Goal: Transaction & Acquisition: Purchase product/service

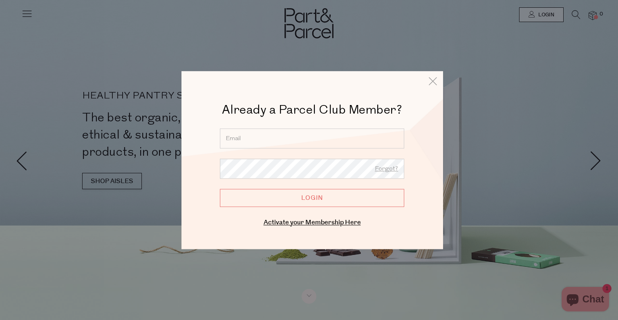
type input "maradavisjohnson@hotmail.com"
click at [307, 192] on input "Login" at bounding box center [312, 198] width 184 height 18
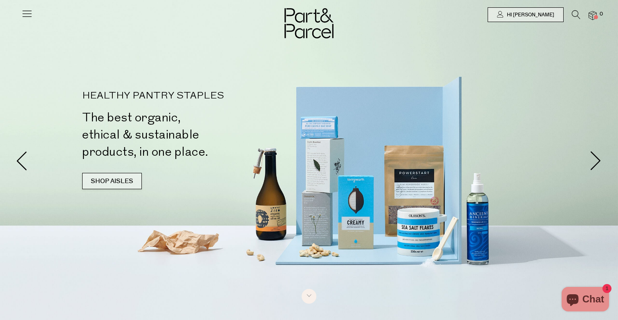
click at [109, 185] on link "SHOP AISLES" at bounding box center [112, 181] width 60 height 16
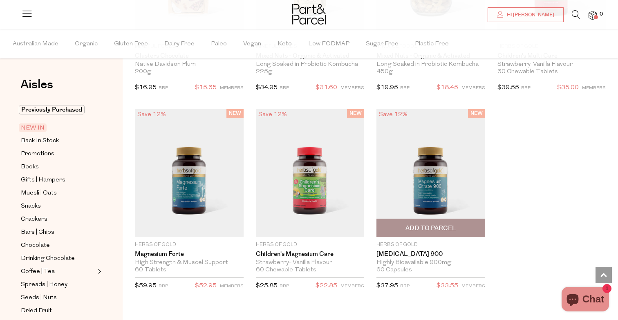
scroll to position [2139, 0]
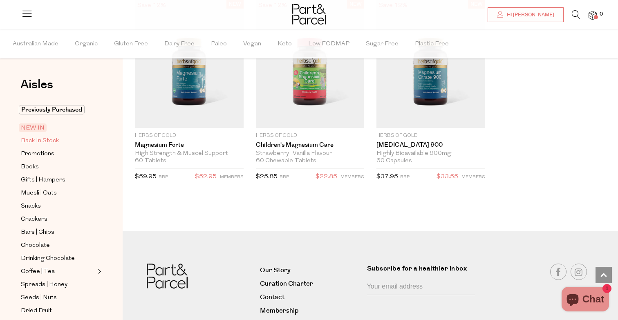
click at [35, 142] on span "Back In Stock" at bounding box center [40, 141] width 38 height 10
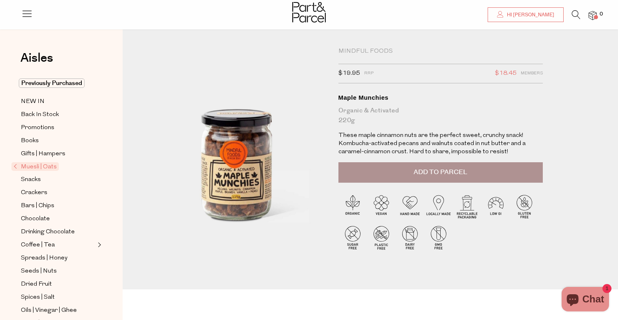
scroll to position [2, 0]
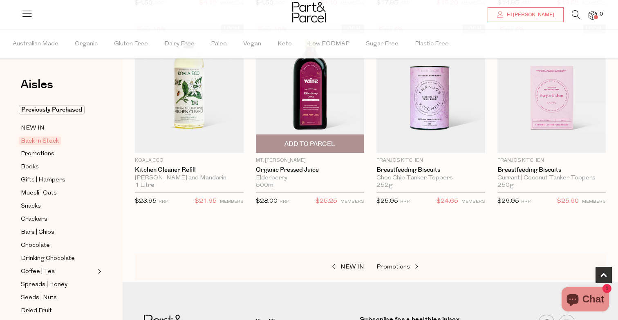
scroll to position [485, 0]
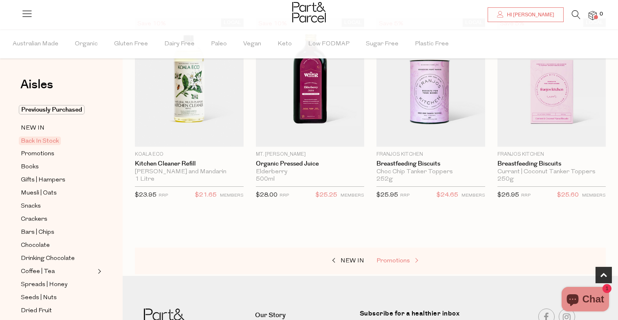
click at [402, 258] on span "Promotions" at bounding box center [394, 261] width 34 height 6
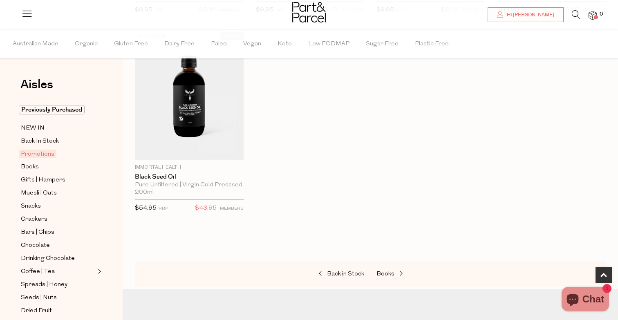
scroll to position [478, 0]
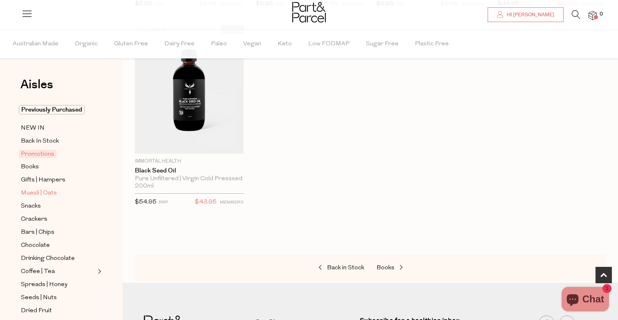
click at [33, 191] on span "Muesli | Oats" at bounding box center [39, 194] width 36 height 10
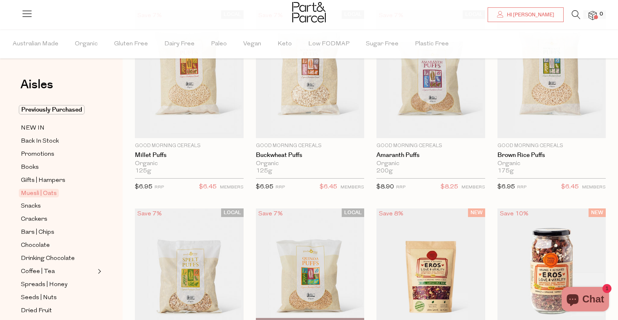
scroll to position [96, 0]
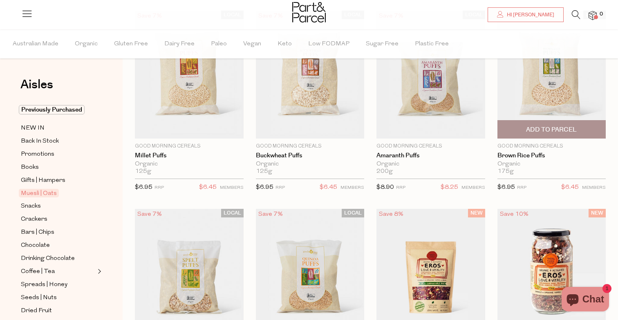
click at [541, 131] on span "Add To Parcel" at bounding box center [551, 130] width 51 height 9
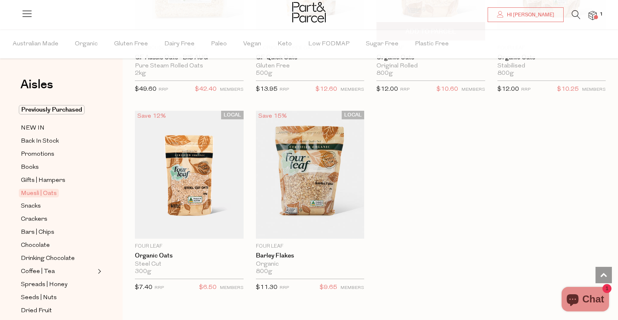
scroll to position [2426, 0]
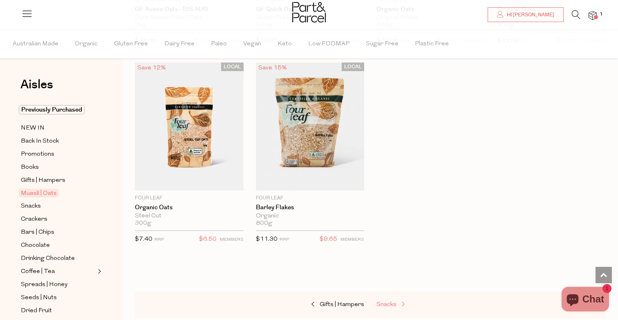
click at [395, 302] on span "Snacks" at bounding box center [387, 305] width 20 height 6
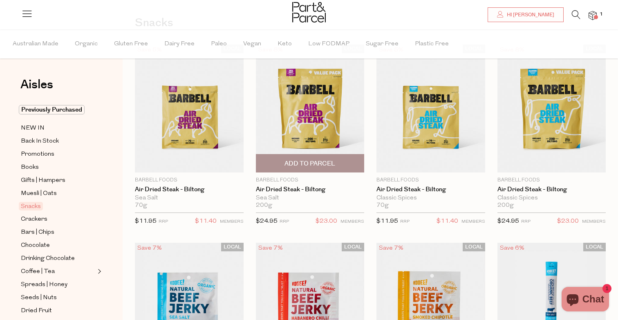
scroll to position [62, 0]
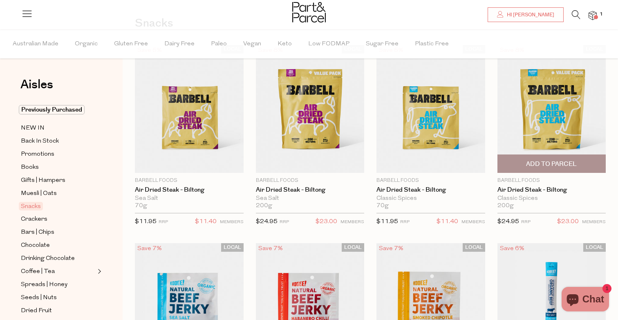
click at [553, 161] on span "Add To Parcel" at bounding box center [551, 164] width 51 height 9
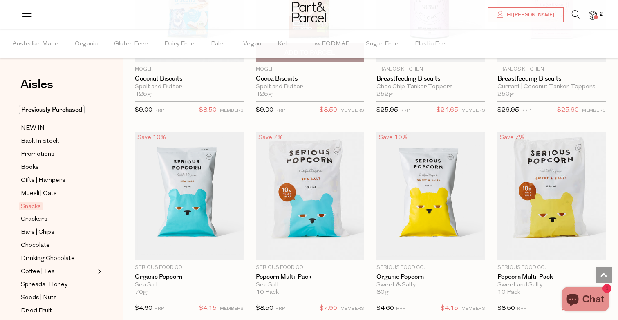
scroll to position [1991, 0]
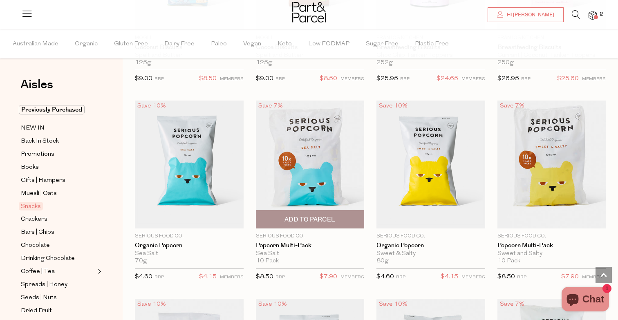
click at [311, 216] on span "Add To Parcel" at bounding box center [310, 220] width 51 height 9
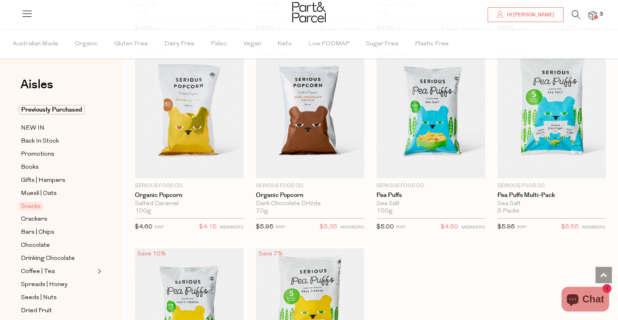
scroll to position [2231, 0]
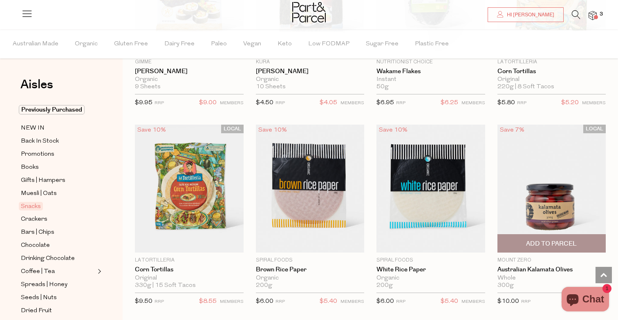
scroll to position [2956, 0]
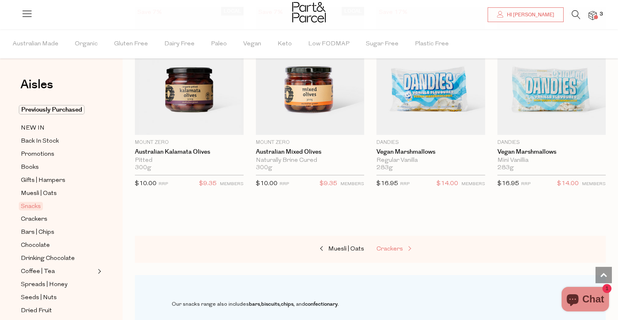
click at [401, 244] on link "Crackers" at bounding box center [418, 249] width 82 height 11
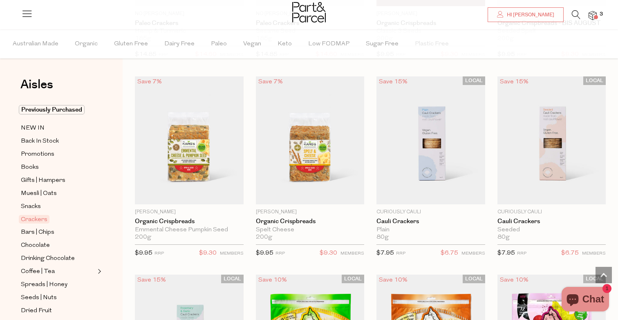
scroll to position [1432, 0]
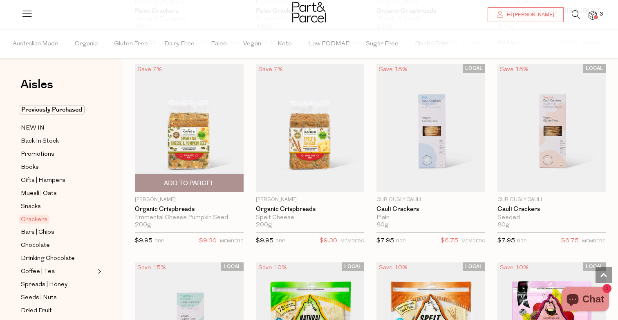
click at [181, 184] on span "Add To Parcel" at bounding box center [189, 183] width 51 height 9
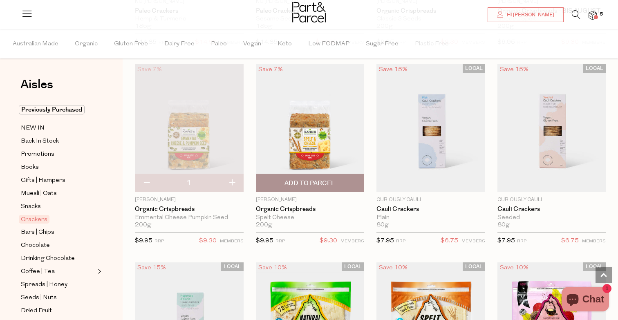
click at [304, 180] on span "Add To Parcel" at bounding box center [310, 183] width 51 height 9
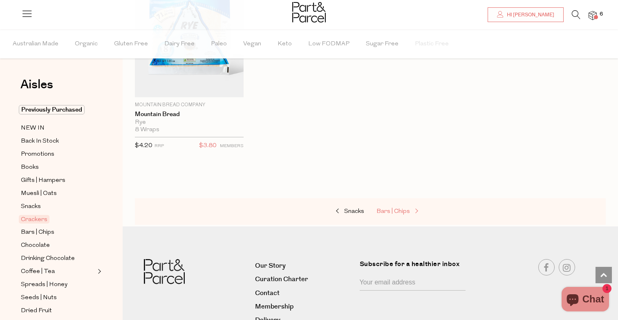
click at [387, 211] on link "Bars | Chips" at bounding box center [418, 212] width 82 height 11
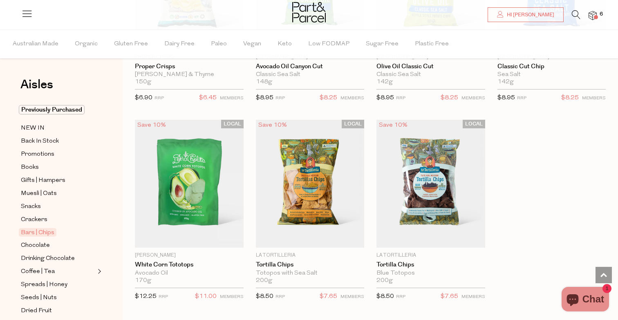
scroll to position [3456, 0]
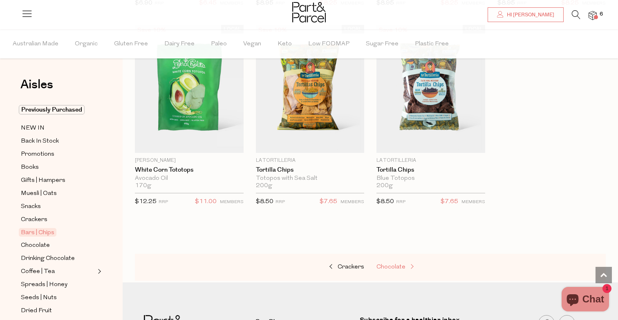
click at [393, 264] on span "Chocolate" at bounding box center [391, 267] width 29 height 6
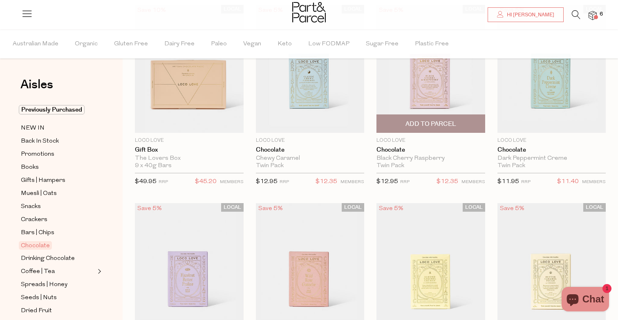
scroll to position [89, 0]
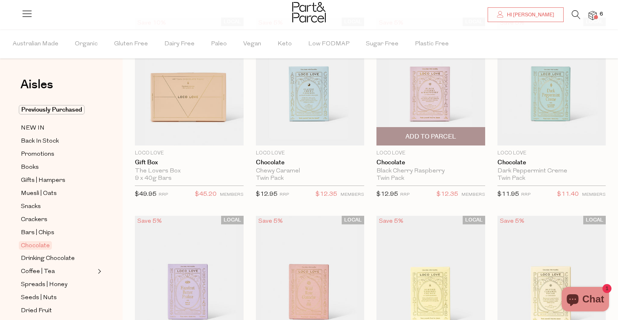
click at [433, 140] on span "Add To Parcel" at bounding box center [431, 137] width 51 height 9
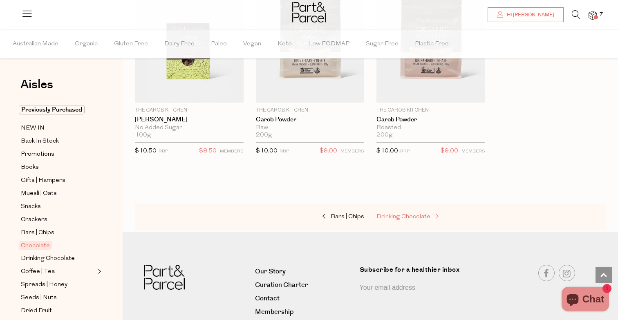
click at [403, 214] on span "Drinking Chocolate" at bounding box center [404, 217] width 54 height 6
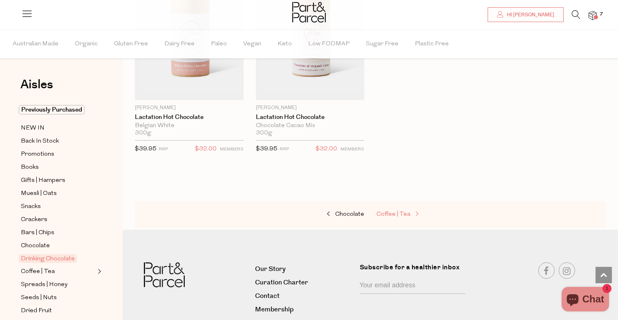
click at [403, 213] on span "Coffee | Tea" at bounding box center [394, 214] width 34 height 6
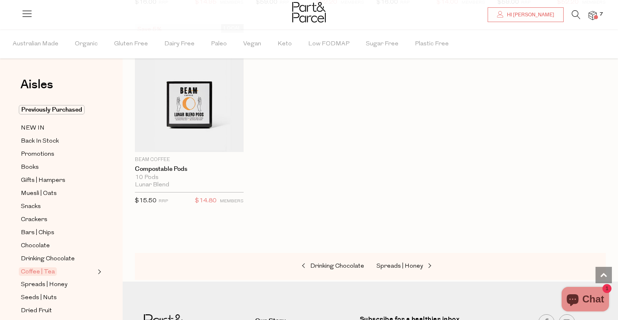
scroll to position [4448, 0]
click at [401, 262] on link "Spreads | Honey" at bounding box center [418, 267] width 82 height 11
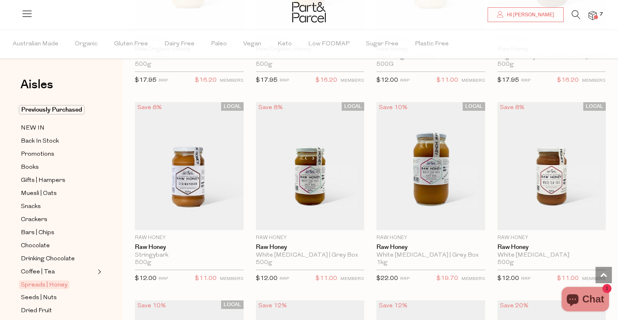
scroll to position [1982, 0]
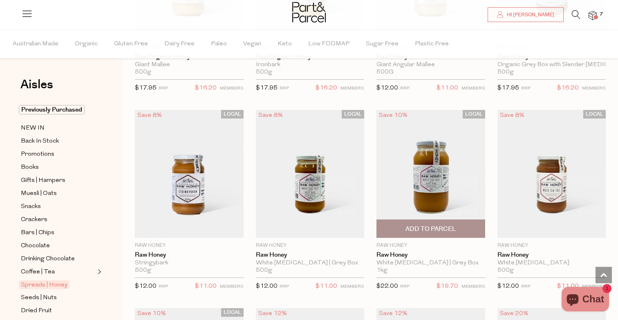
click at [393, 230] on span "Add To Parcel" at bounding box center [431, 229] width 104 height 18
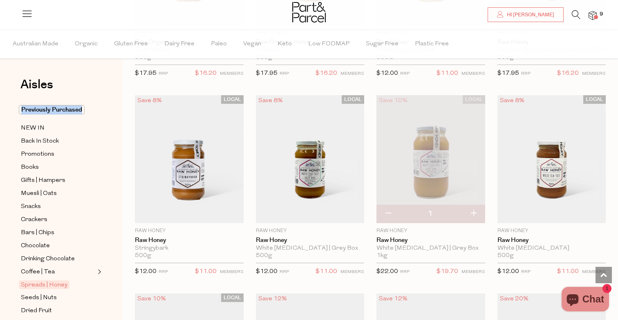
scroll to position [1997, 0]
click at [389, 209] on button "button" at bounding box center [388, 213] width 23 height 18
type input "0"
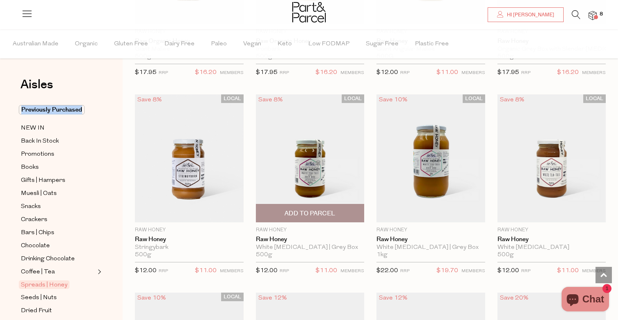
click at [305, 214] on span "Add To Parcel" at bounding box center [310, 213] width 104 height 18
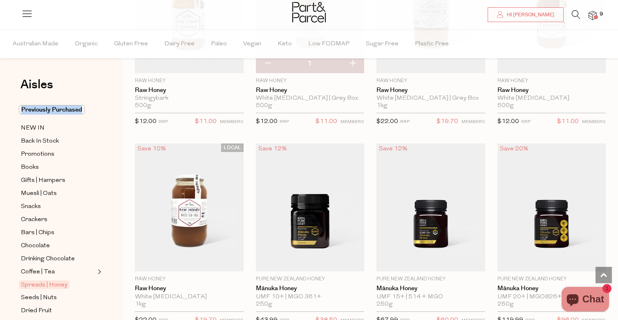
scroll to position [2570, 0]
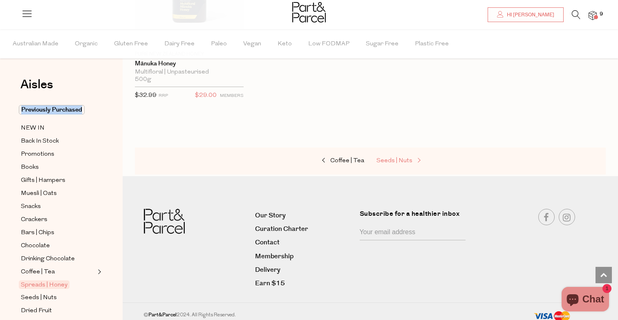
click at [402, 158] on span "Seeds | Nuts" at bounding box center [395, 161] width 36 height 6
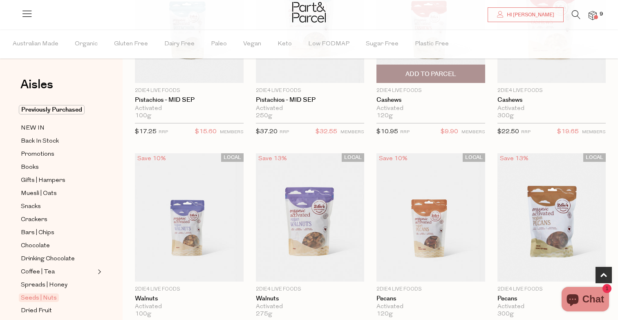
scroll to position [352, 0]
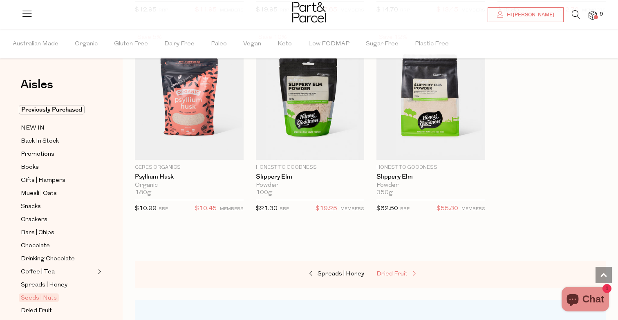
click at [402, 271] on span "Dried Fruit" at bounding box center [392, 274] width 31 height 6
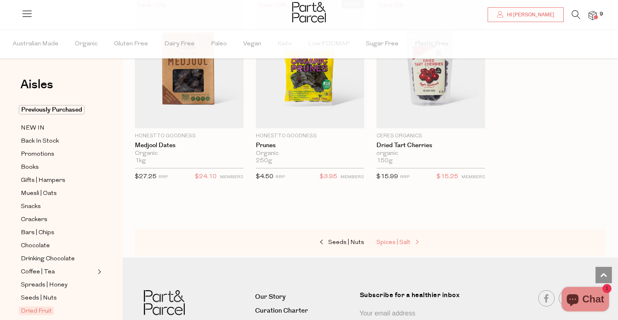
click at [409, 241] on span "Spices | Salt" at bounding box center [394, 243] width 34 height 6
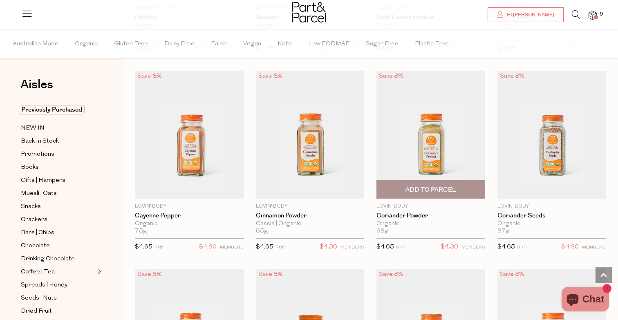
scroll to position [1640, 0]
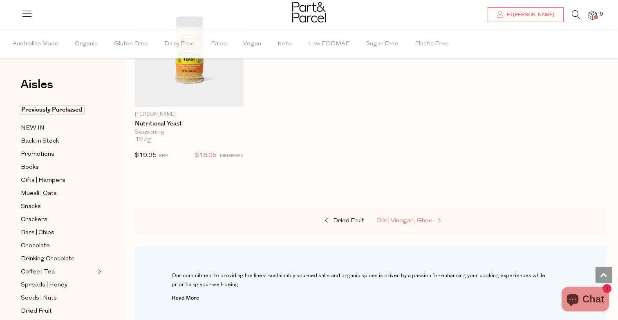
click at [408, 218] on span "Oils | Vinegar | Ghee" at bounding box center [405, 221] width 56 height 6
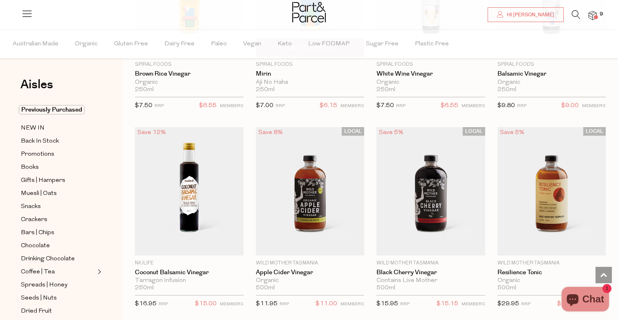
scroll to position [1829, 0]
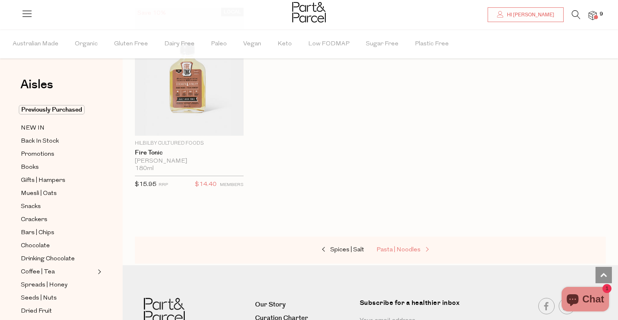
click at [402, 247] on span "Pasta | Noodles" at bounding box center [399, 250] width 44 height 6
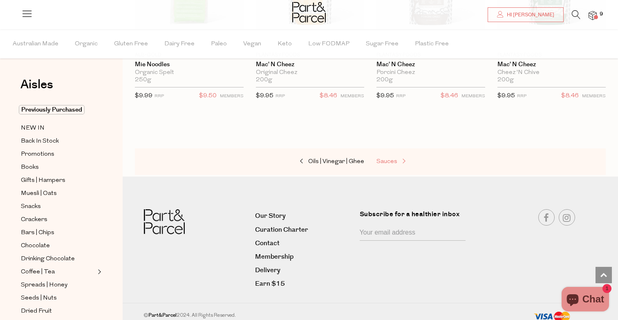
click at [394, 160] on link "Sauces" at bounding box center [418, 162] width 82 height 11
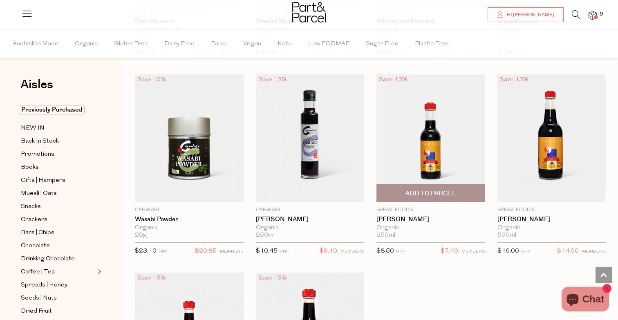
scroll to position [2221, 0]
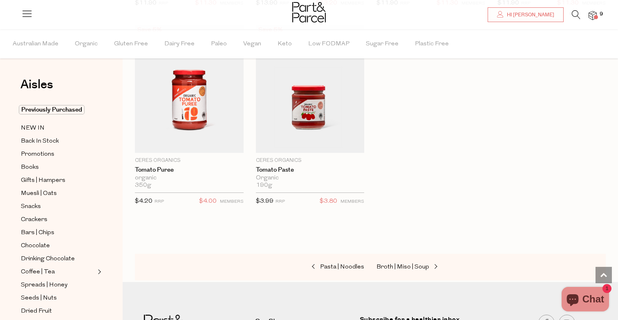
scroll to position [3252, 0]
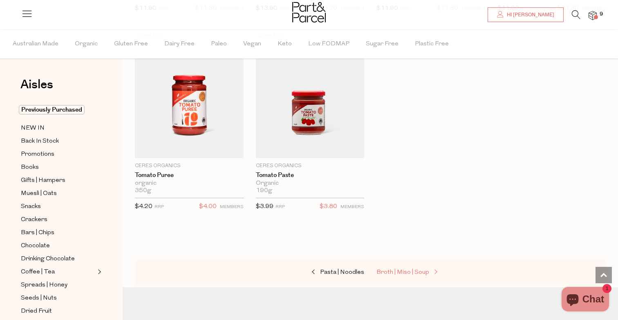
click at [393, 270] on span "Broth | Miso | Soup" at bounding box center [403, 273] width 53 height 6
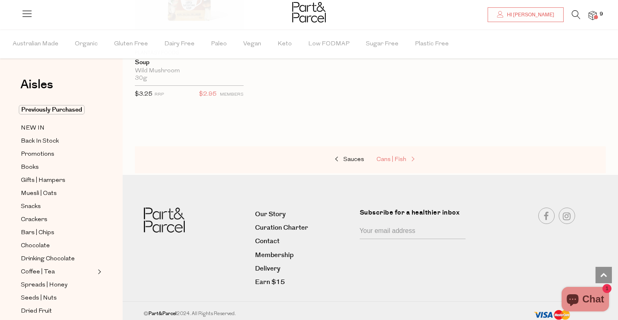
click at [405, 157] on span "Cans | Fish" at bounding box center [392, 160] width 30 height 6
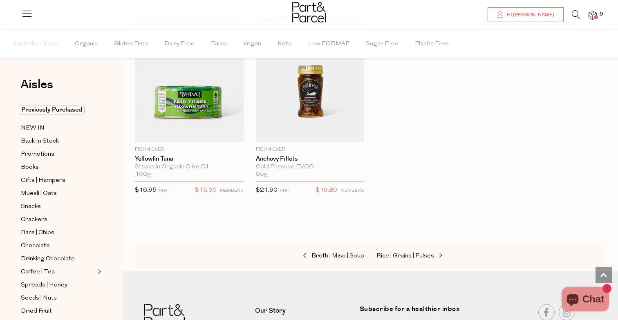
scroll to position [1288, 0]
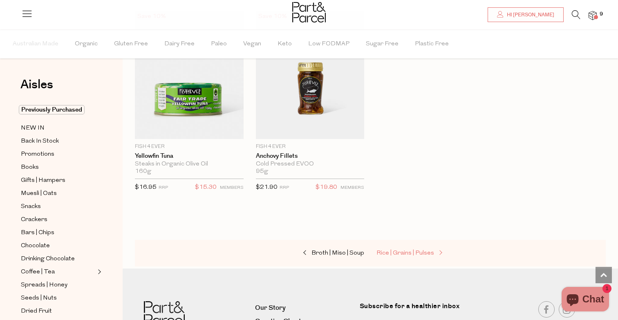
click at [404, 250] on span "Rice | Grains | Pulses" at bounding box center [406, 253] width 58 height 6
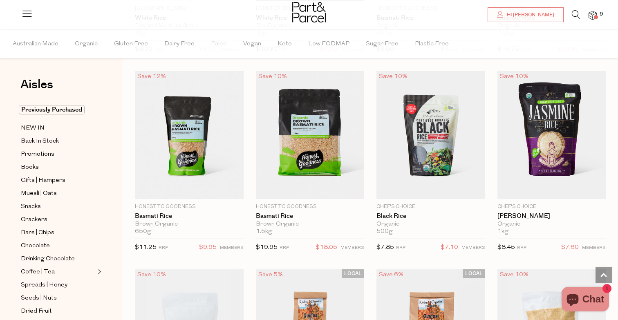
scroll to position [633, 0]
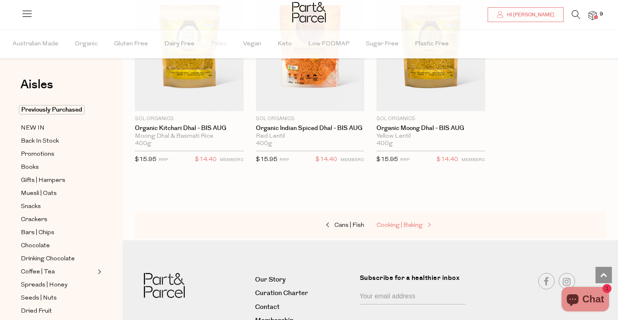
click at [391, 222] on span "Cooking | Baking" at bounding box center [400, 225] width 46 height 6
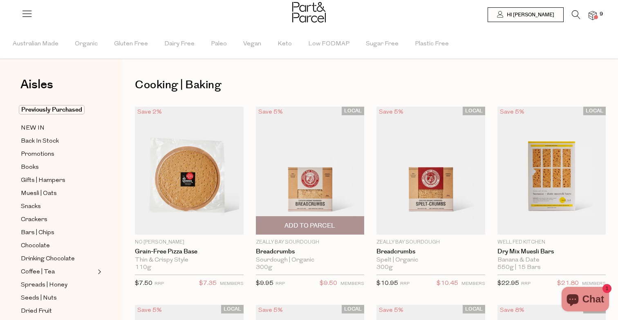
click at [328, 227] on span "Add To Parcel" at bounding box center [310, 226] width 51 height 9
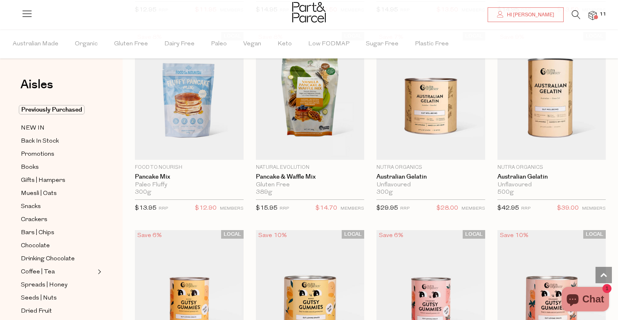
scroll to position [668, 0]
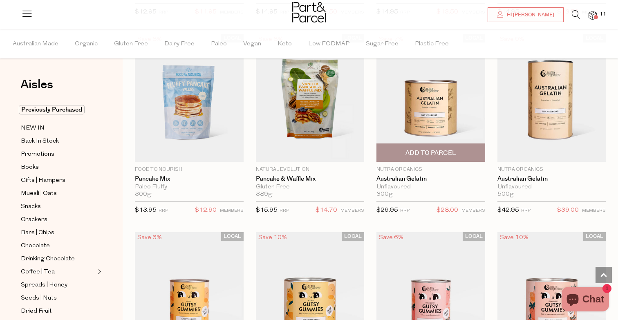
click at [442, 151] on span "Add To Parcel" at bounding box center [431, 153] width 51 height 9
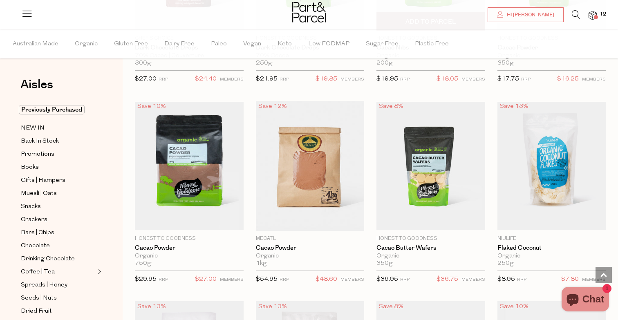
scroll to position [1410, 0]
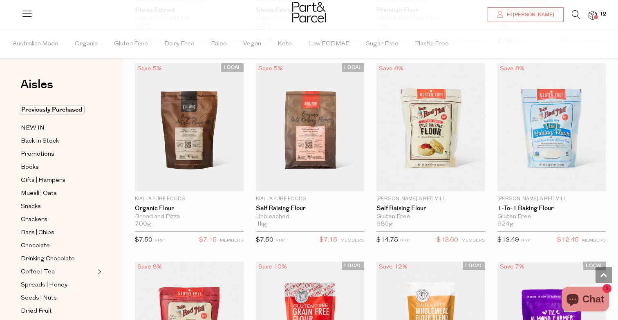
scroll to position [2420, 0]
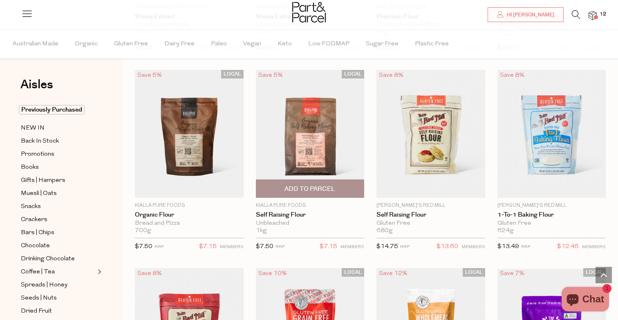
click at [308, 185] on span "Add To Parcel" at bounding box center [310, 189] width 51 height 9
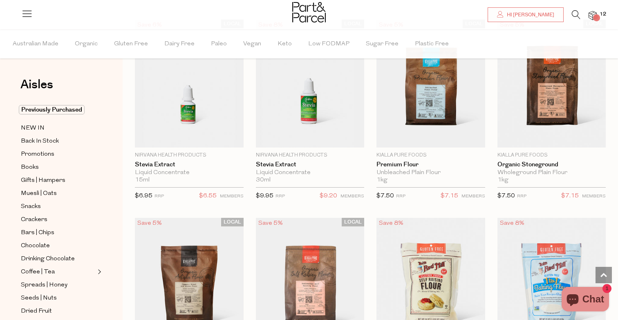
scroll to position [2266, 0]
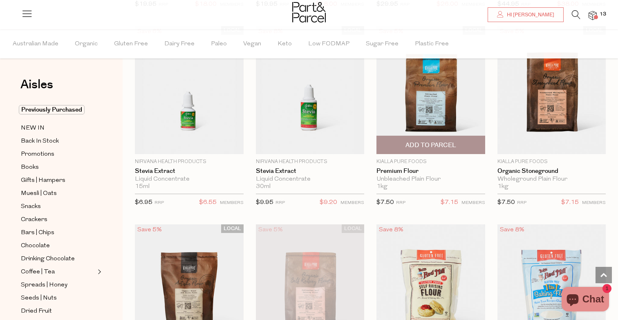
click at [409, 142] on span "Add To Parcel" at bounding box center [431, 145] width 51 height 9
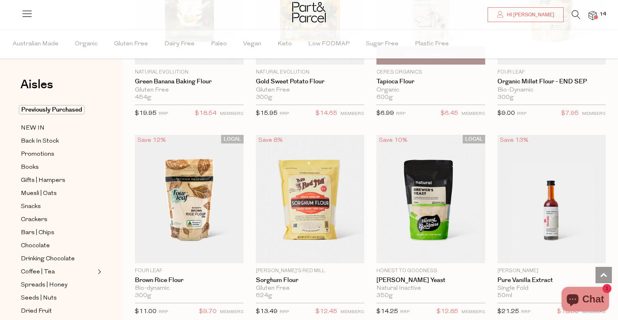
scroll to position [3560, 0]
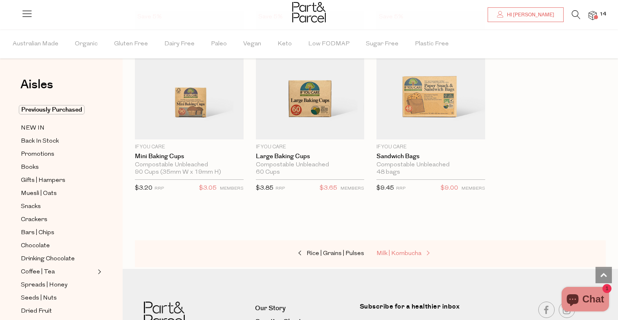
click at [395, 251] on span "Milk | Kombucha" at bounding box center [399, 254] width 45 height 6
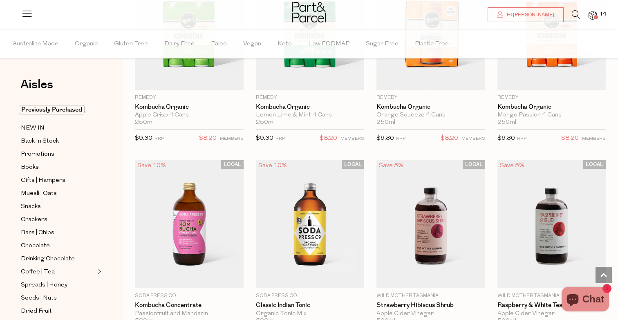
scroll to position [863, 0]
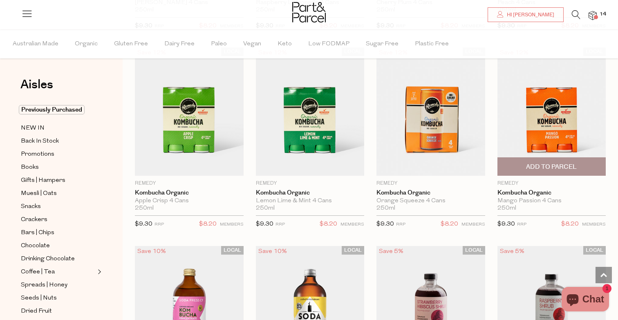
click at [553, 163] on span "Add To Parcel" at bounding box center [551, 167] width 51 height 9
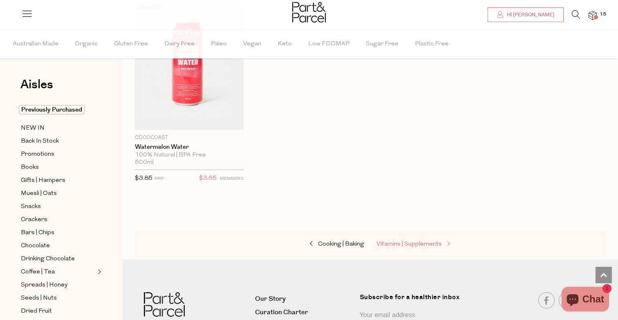
click at [429, 241] on span "Vitamins | Supplements" at bounding box center [409, 244] width 65 height 6
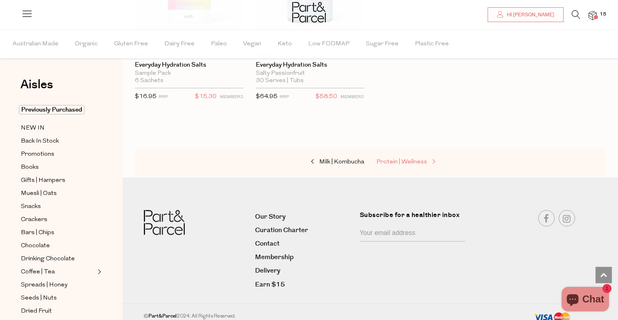
click at [398, 159] on span "Protein | Wellness" at bounding box center [402, 162] width 51 height 6
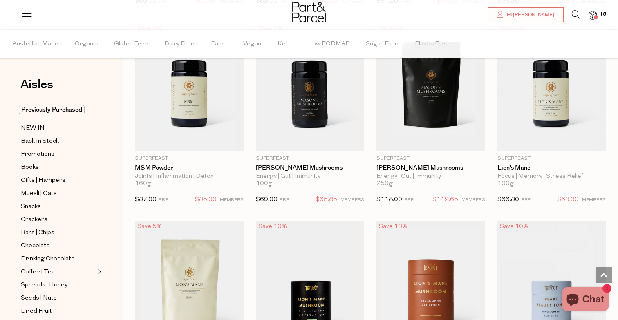
scroll to position [1677, 0]
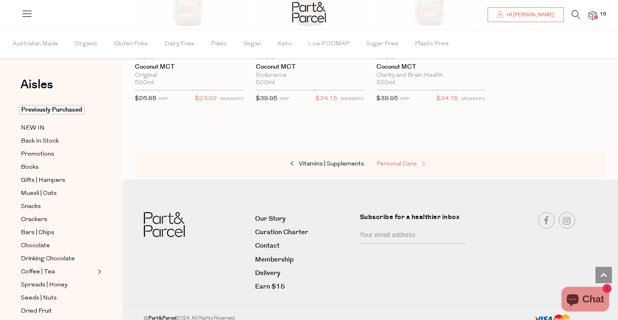
click at [412, 161] on span "Personal Care" at bounding box center [397, 164] width 40 height 6
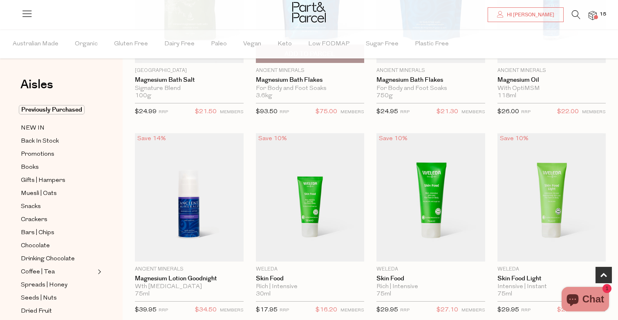
scroll to position [374, 0]
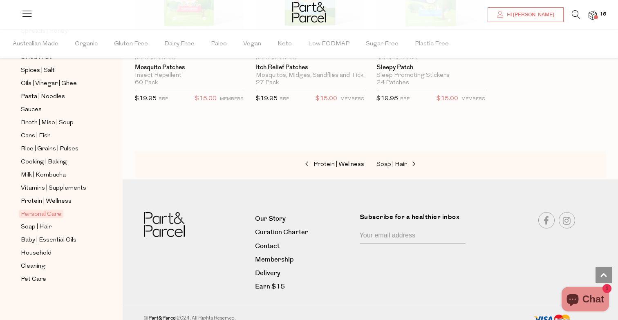
scroll to position [254, 0]
click at [397, 162] on span "Soap | Hair" at bounding box center [392, 165] width 31 height 6
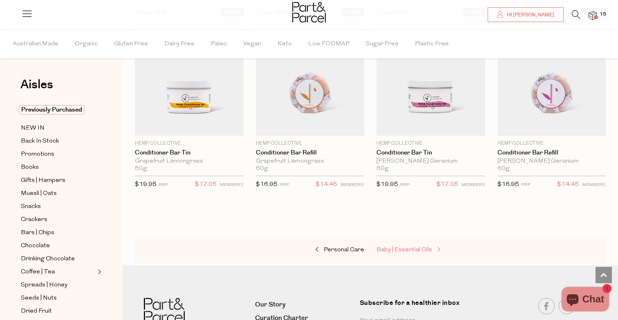
scroll to position [2232, 0]
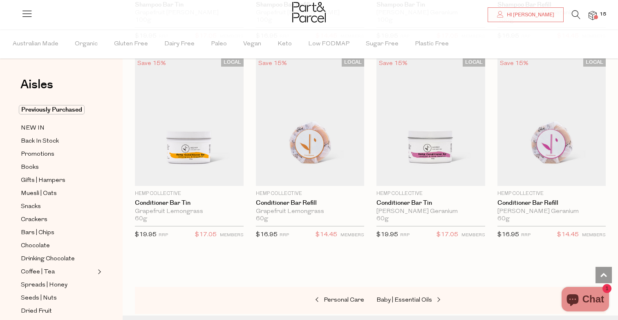
click at [595, 11] on img at bounding box center [593, 15] width 8 height 9
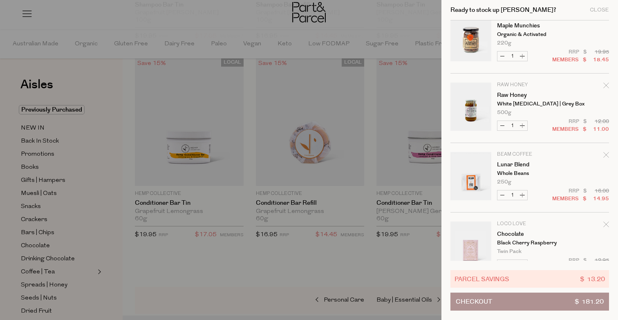
scroll to position [366, 0]
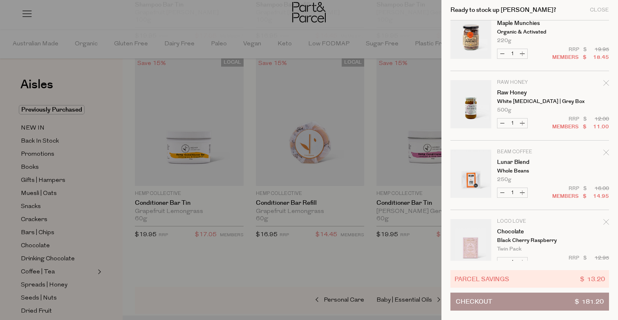
click at [606, 153] on icon "Remove Lunar Blend" at bounding box center [606, 152] width 5 height 5
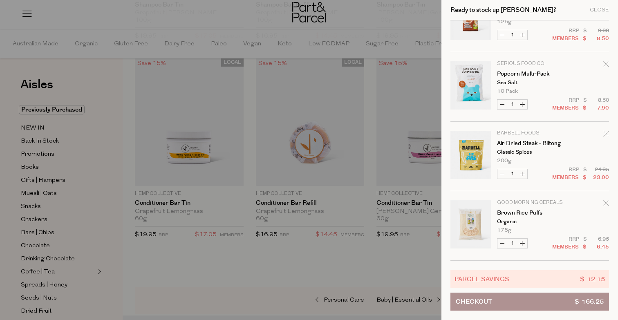
scroll to position [733, 0]
click at [187, 286] on div at bounding box center [309, 160] width 618 height 320
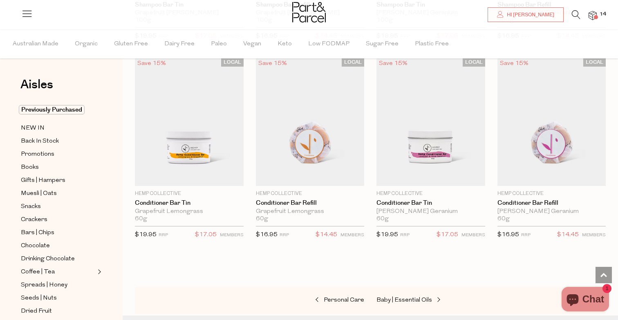
click at [576, 14] on icon at bounding box center [576, 14] width 9 height 9
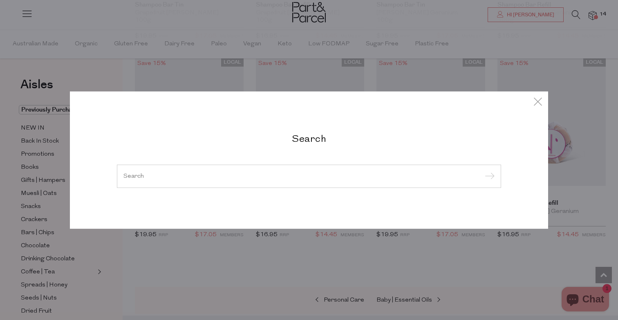
click at [195, 275] on div "Search" at bounding box center [309, 160] width 479 height 320
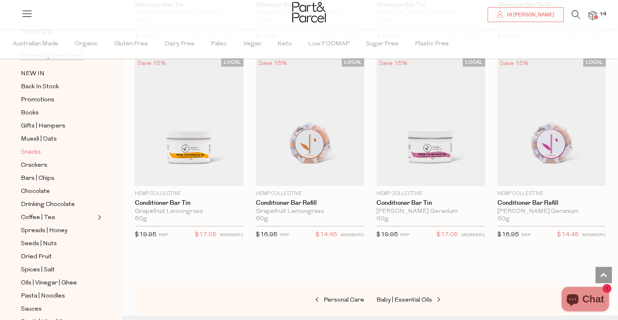
scroll to position [67, 0]
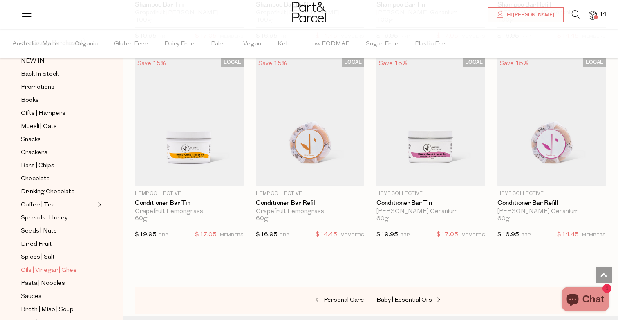
click at [46, 270] on span "Oils | Vinegar | Ghee" at bounding box center [49, 271] width 56 height 10
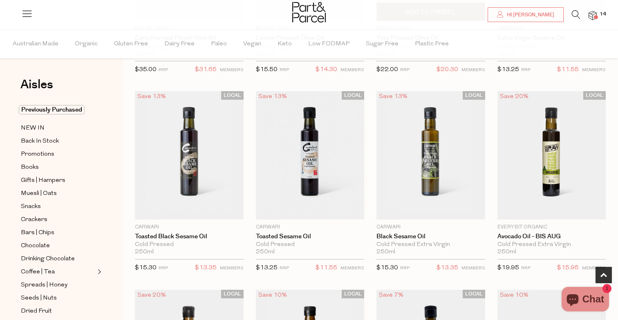
scroll to position [414, 0]
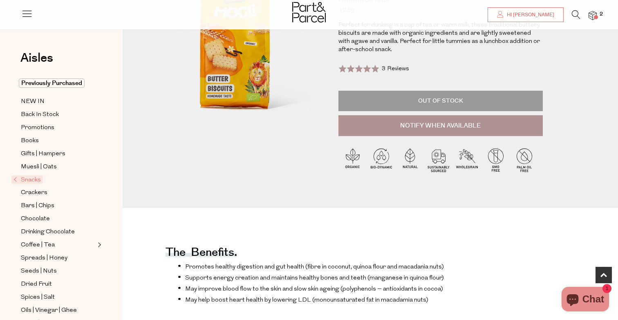
scroll to position [110, 0]
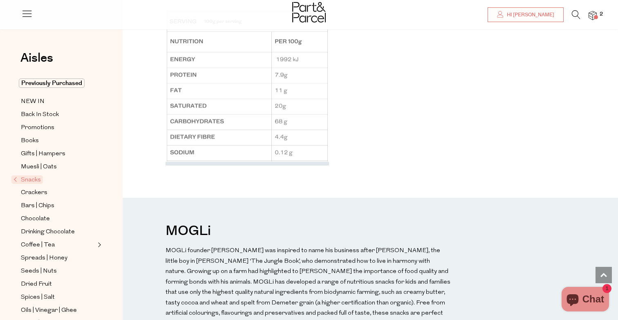
scroll to position [699, 0]
click at [220, 201] on div "MOGLi x" at bounding box center [371, 281] width 496 height 169
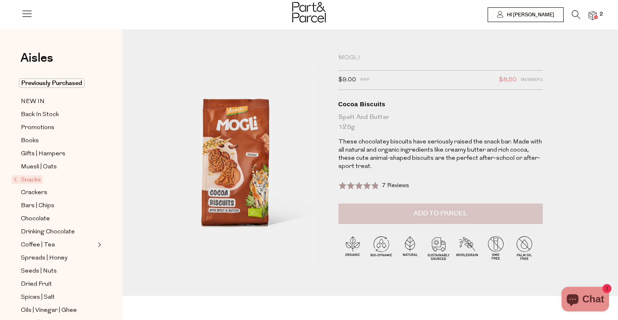
click at [390, 213] on button "Add to Parcel" at bounding box center [441, 214] width 204 height 20
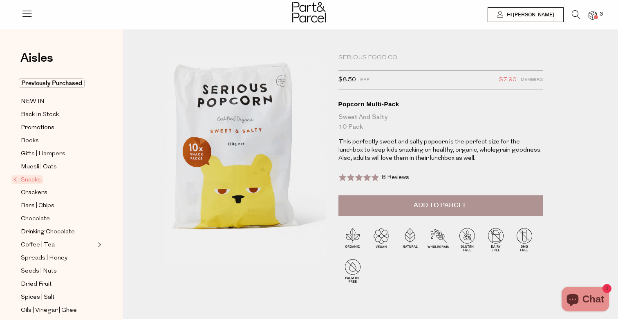
scroll to position [-1, 0]
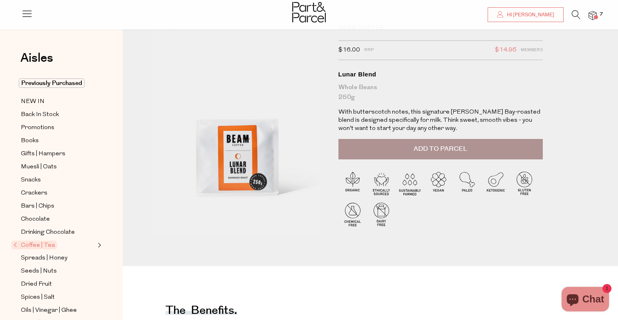
scroll to position [7, 0]
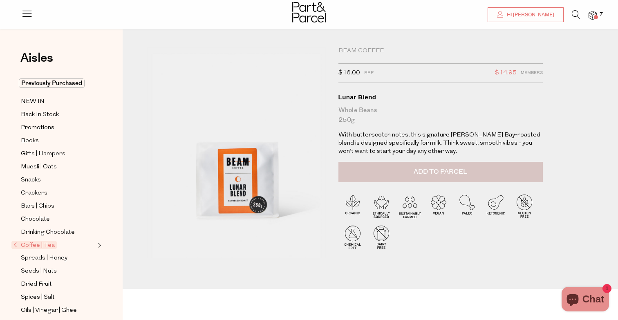
click at [392, 173] on button "Add to Parcel" at bounding box center [441, 172] width 204 height 20
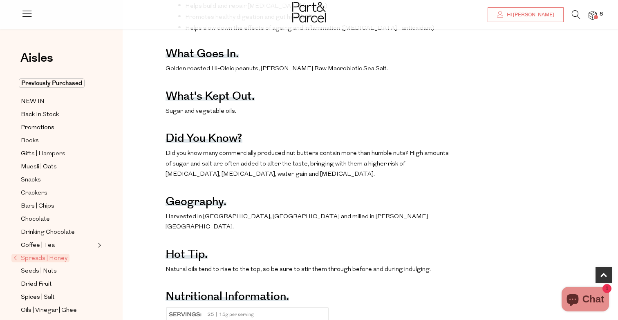
scroll to position [405, 0]
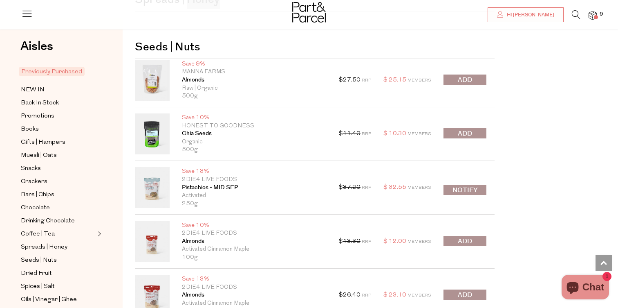
scroll to position [2559, 0]
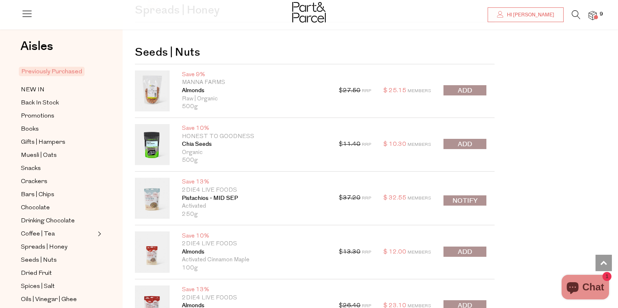
click at [276, 55] on h2 "Seeds | Nuts" at bounding box center [315, 49] width 360 height 29
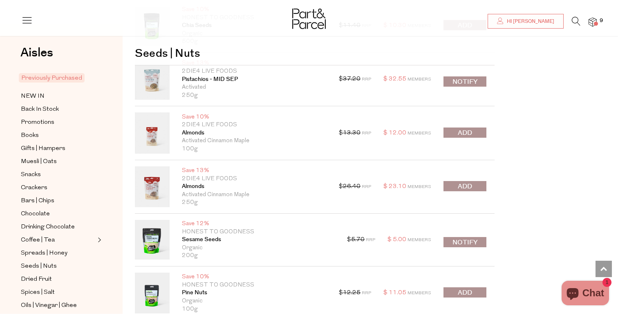
scroll to position [2777, 0]
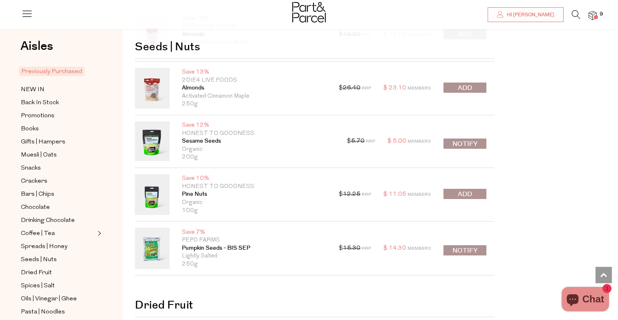
click at [575, 11] on icon at bounding box center [576, 14] width 9 height 9
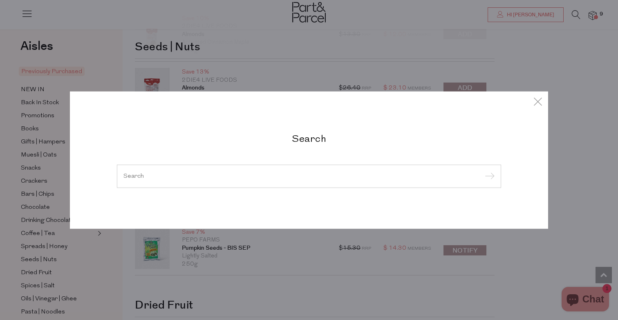
click at [343, 167] on div at bounding box center [309, 176] width 384 height 24
click at [261, 177] on input "search" at bounding box center [309, 176] width 371 height 6
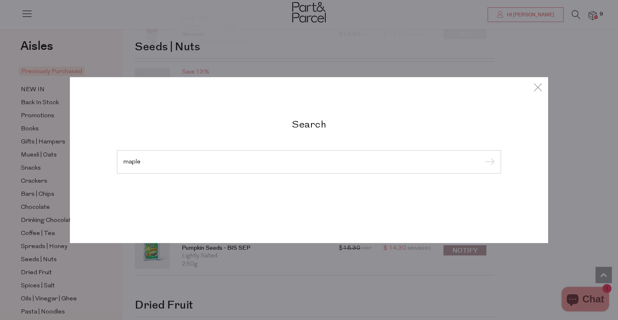
type input "maple"
click at [489, 162] on input "submit" at bounding box center [489, 162] width 12 height 12
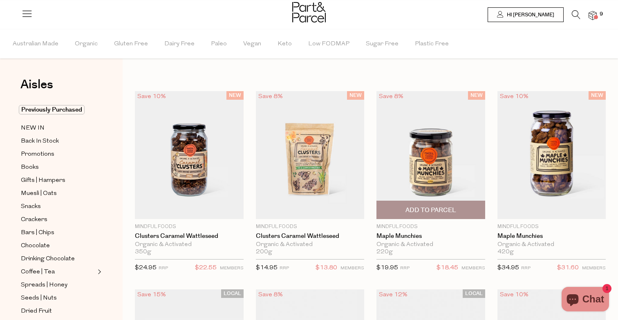
click at [453, 215] on span "Add To Parcel" at bounding box center [431, 210] width 51 height 9
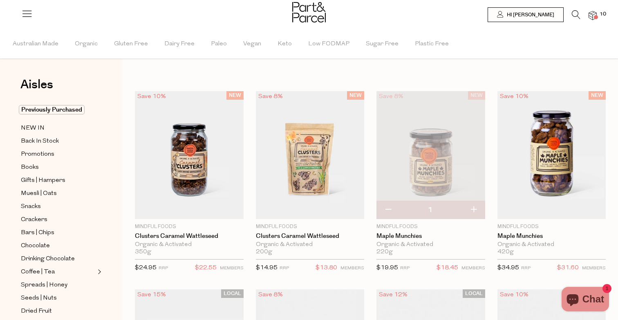
click at [592, 15] on img at bounding box center [593, 15] width 8 height 9
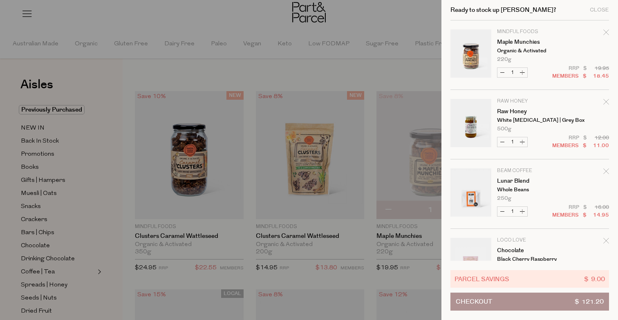
click at [388, 70] on div at bounding box center [309, 160] width 618 height 320
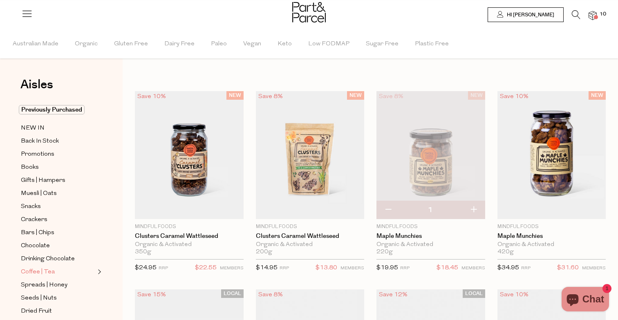
click at [49, 275] on span "Coffee | Tea" at bounding box center [38, 272] width 34 height 10
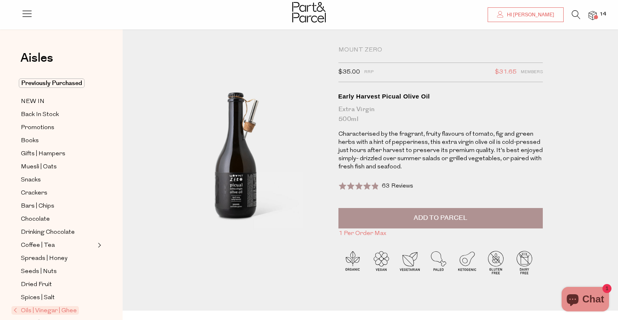
scroll to position [6, 0]
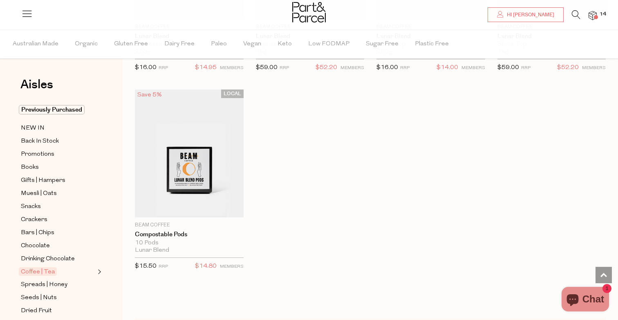
scroll to position [4393, 0]
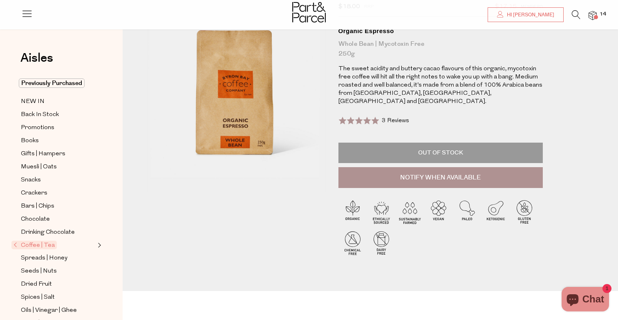
scroll to position [74, 0]
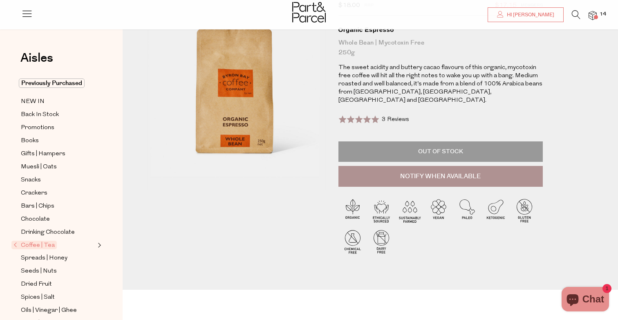
click at [394, 117] on span "3 Reviews" at bounding box center [395, 120] width 27 height 6
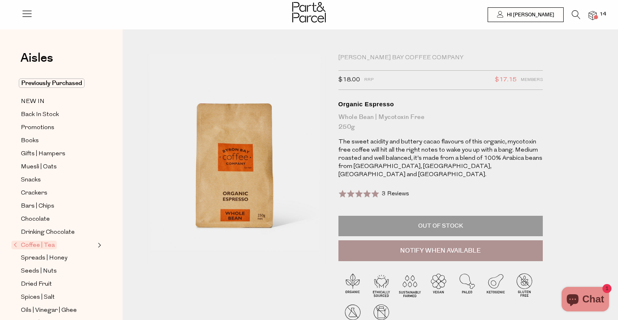
scroll to position [0, 0]
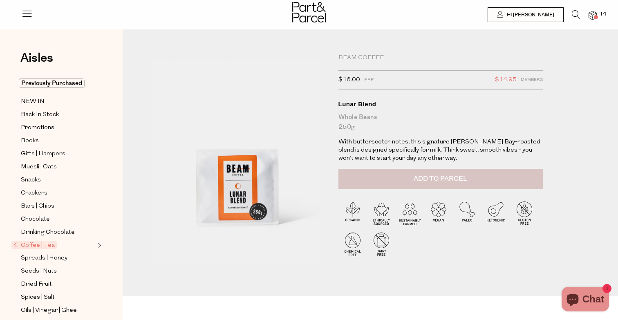
click at [420, 172] on button "Add to Parcel" at bounding box center [441, 179] width 204 height 20
click at [597, 16] on span at bounding box center [596, 17] width 4 height 4
